Goal: Check status

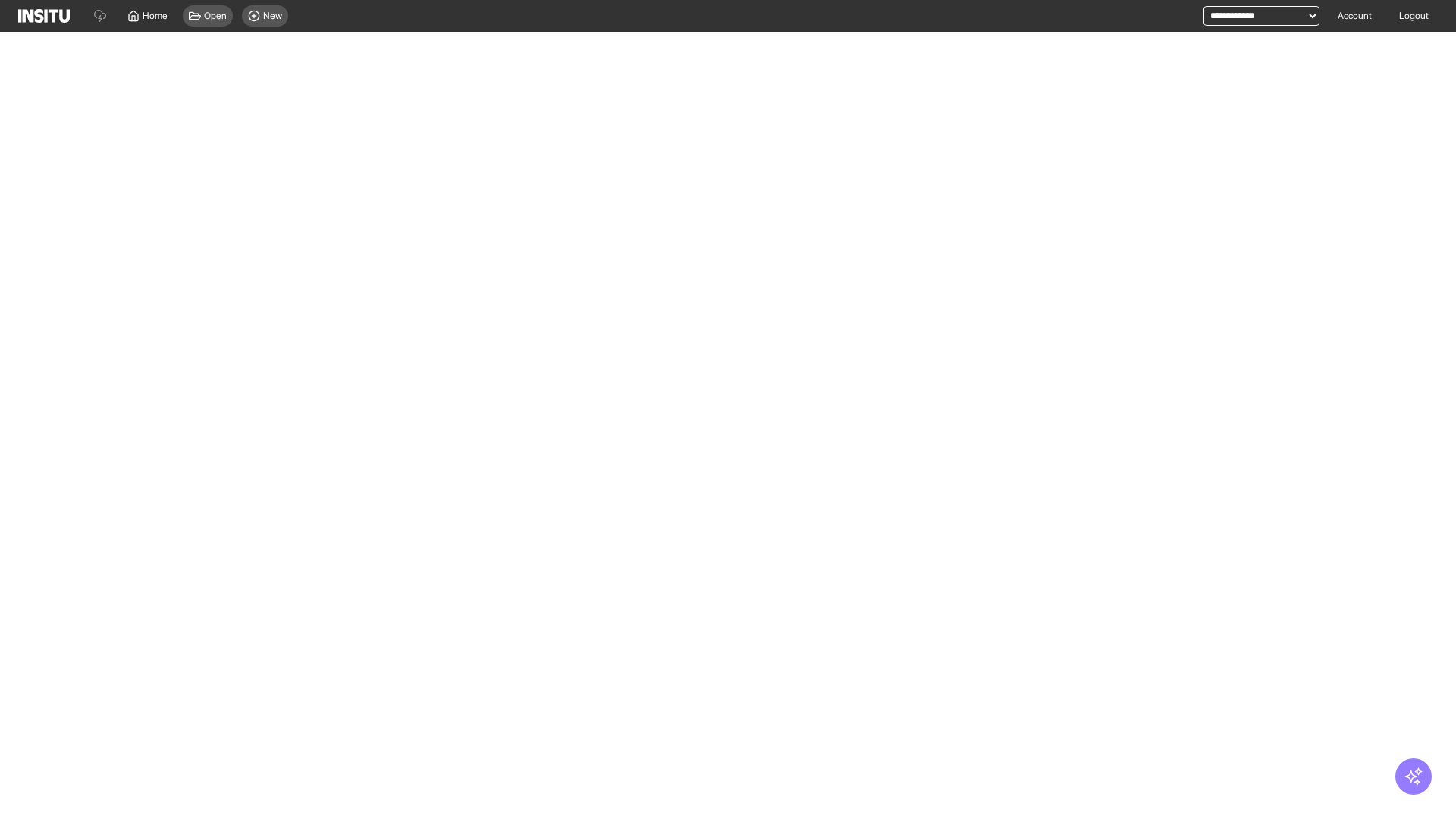
select select "**"
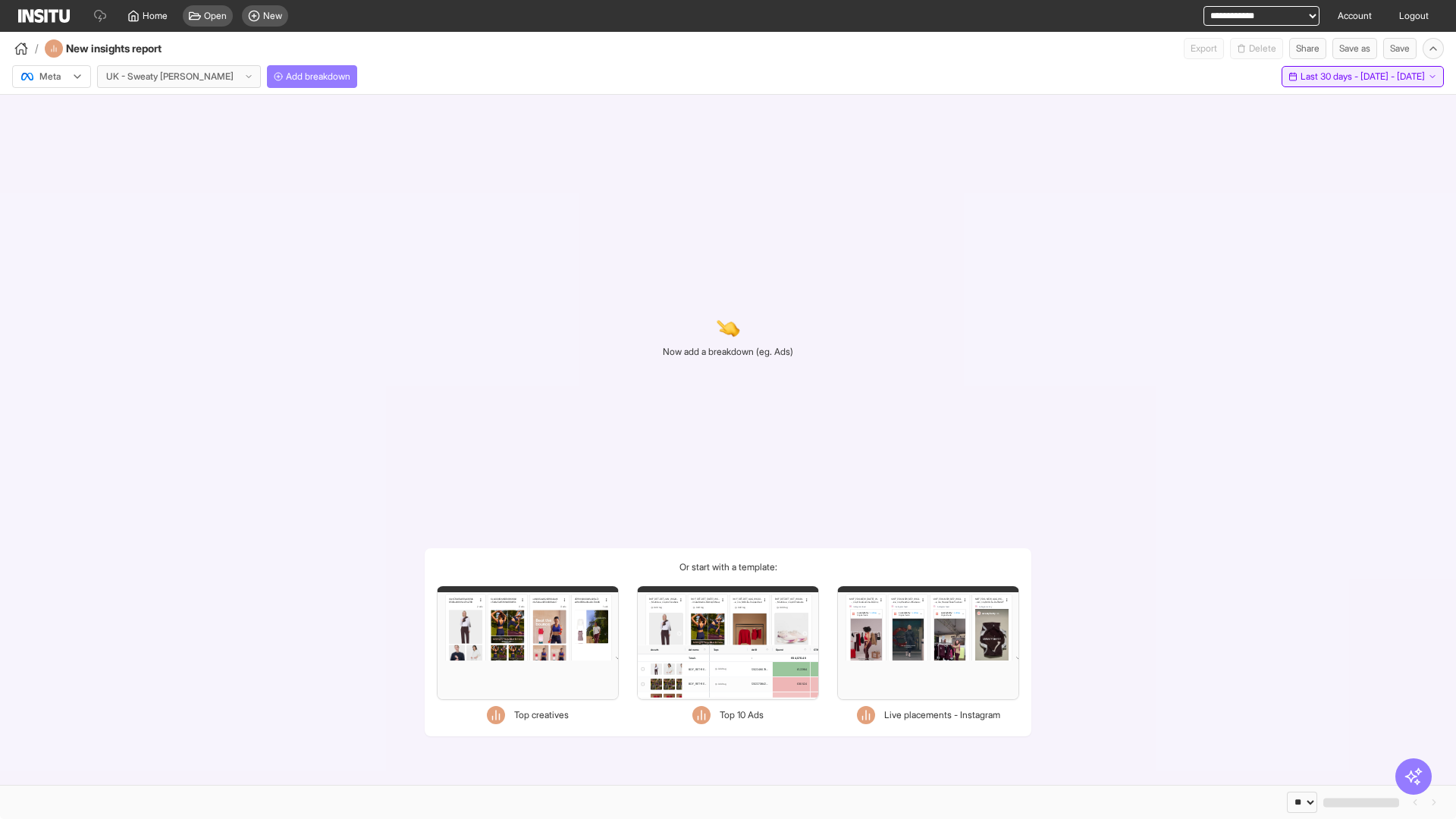
click at [1328, 77] on span "Last 30 days - [DATE] - [DATE]" at bounding box center [1362, 76] width 125 height 12
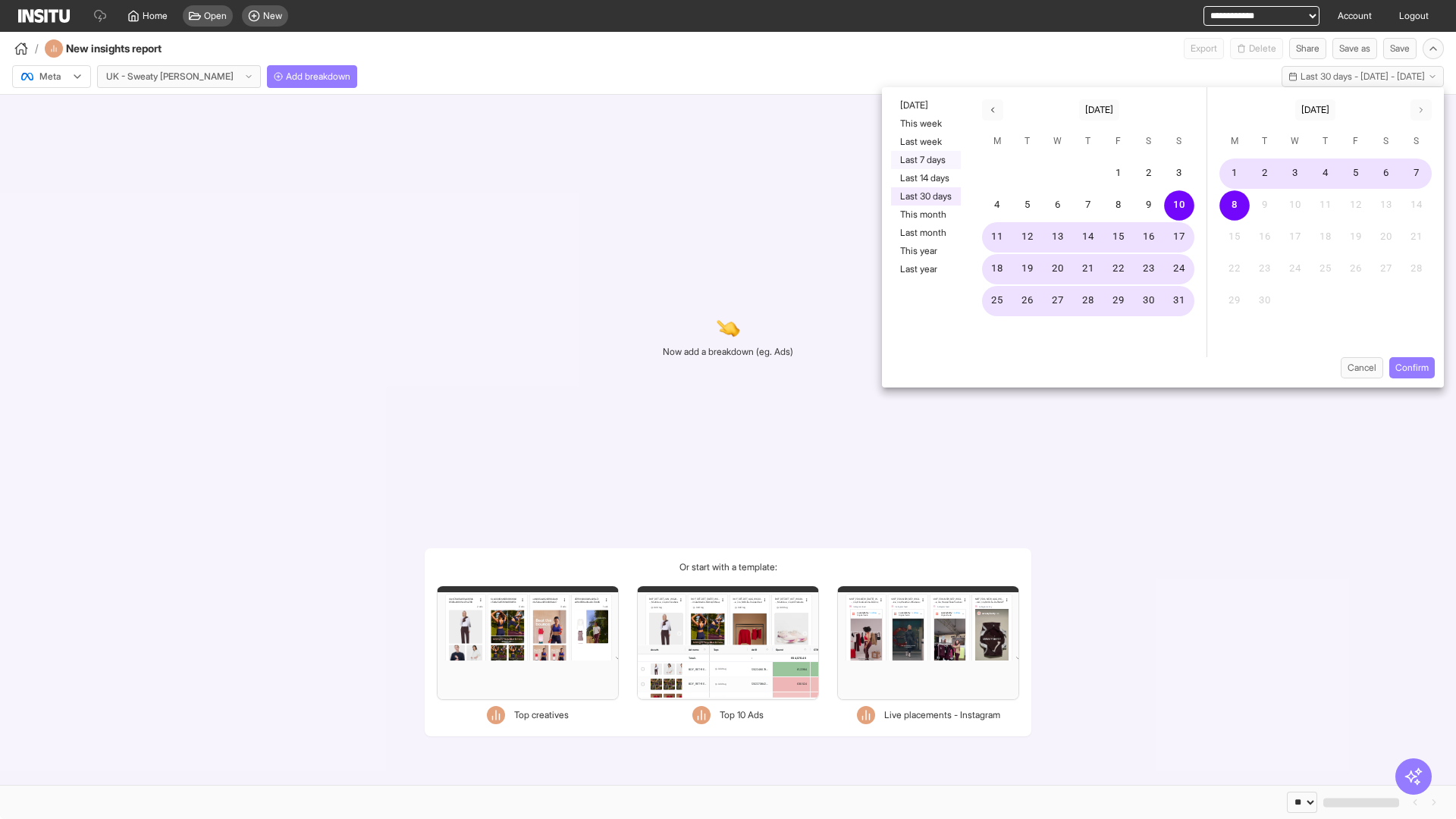
click at [924, 160] on button "Last 7 days" at bounding box center [926, 160] width 70 height 18
